Goal: Information Seeking & Learning: Learn about a topic

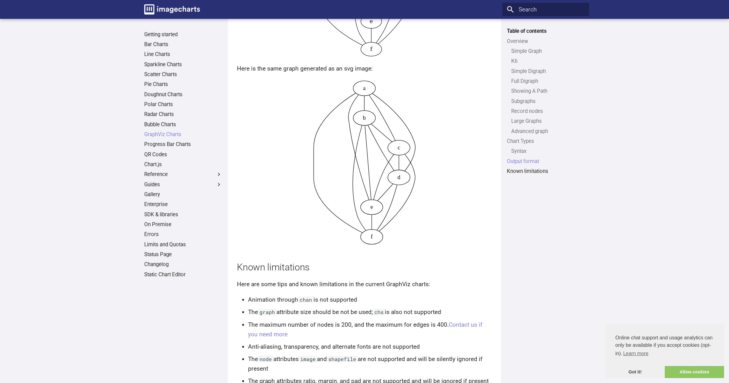
scroll to position [2785, 0]
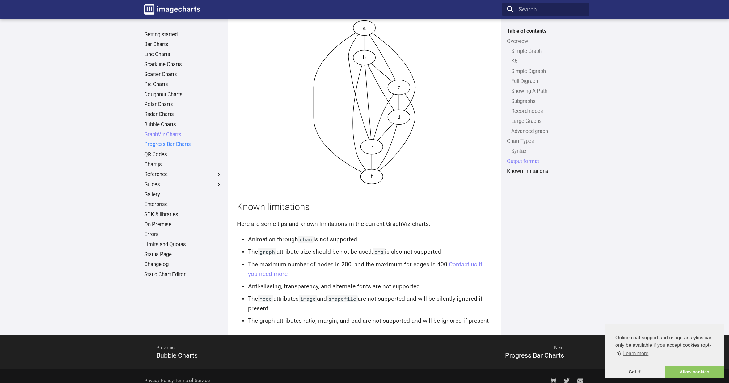
click at [176, 145] on link "Progress Bar Charts" at bounding box center [183, 144] width 78 height 7
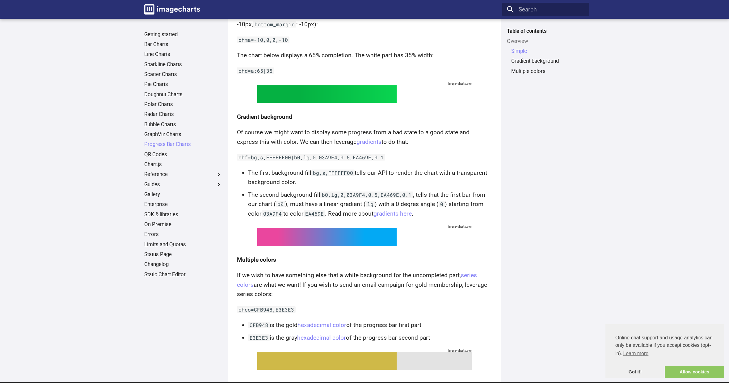
scroll to position [196, 0]
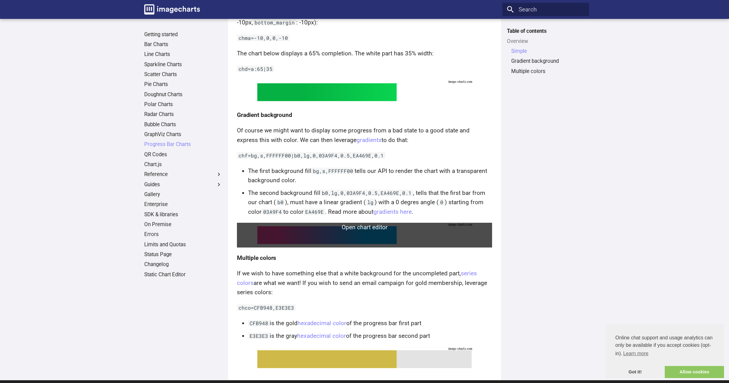
click at [296, 222] on link at bounding box center [364, 234] width 255 height 25
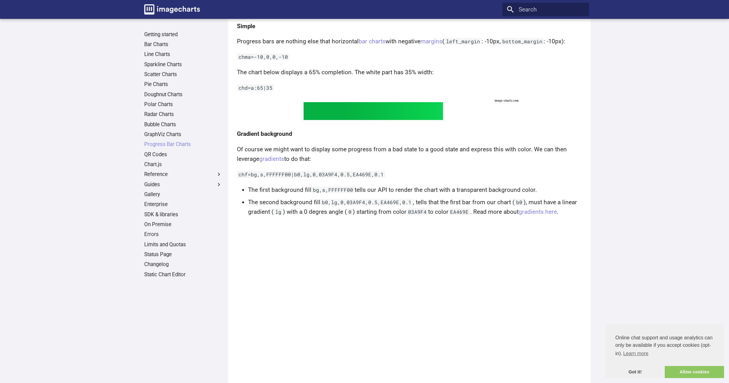
scroll to position [287, 0]
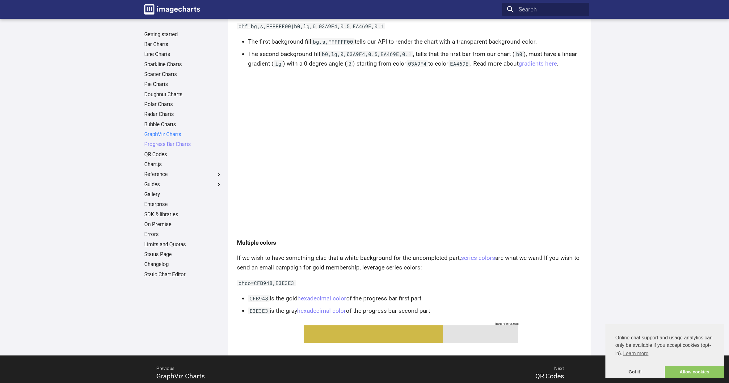
click at [160, 134] on link "GraphViz Charts" at bounding box center [183, 134] width 78 height 7
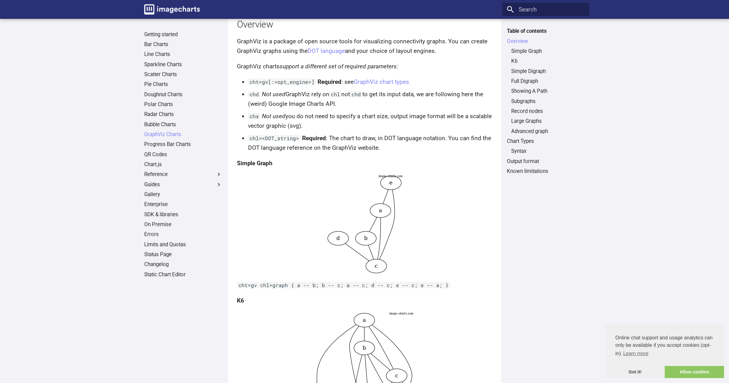
scroll to position [106, 0]
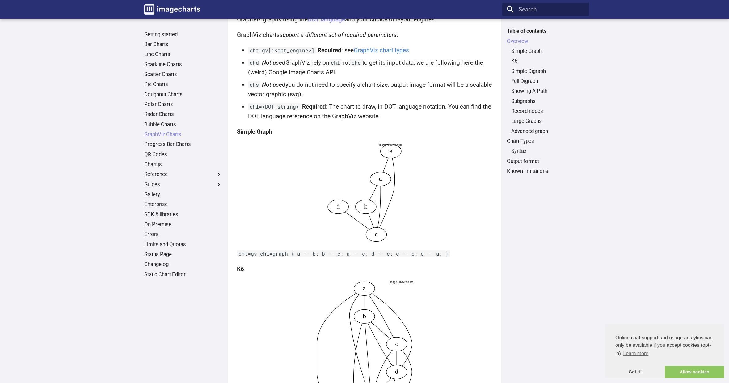
click at [375, 52] on link "GraphViz chart types" at bounding box center [381, 50] width 55 height 7
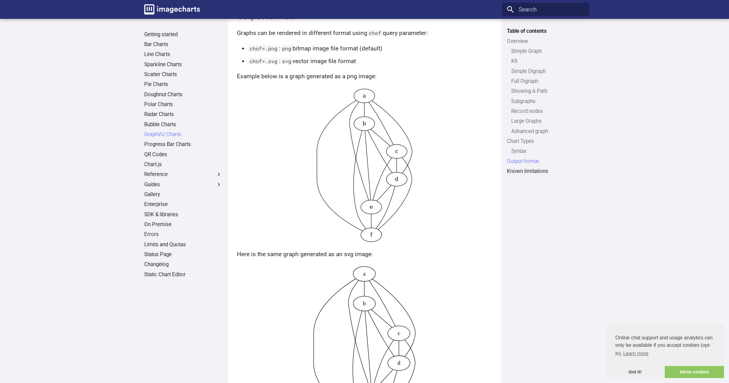
scroll to position [2785, 0]
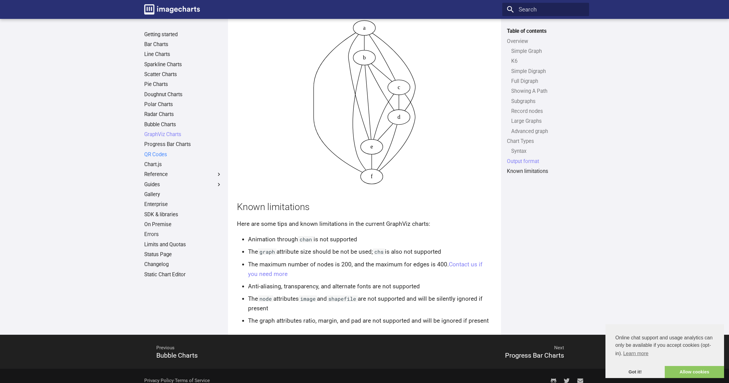
click at [162, 155] on link "QR Codes" at bounding box center [183, 154] width 78 height 7
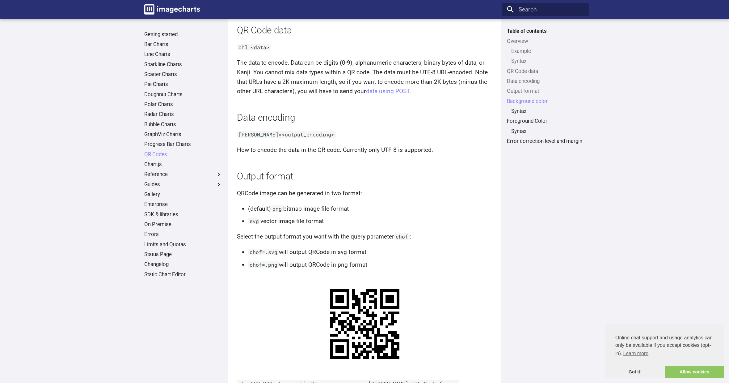
scroll to position [671, 0]
